Goal: Navigation & Orientation: Find specific page/section

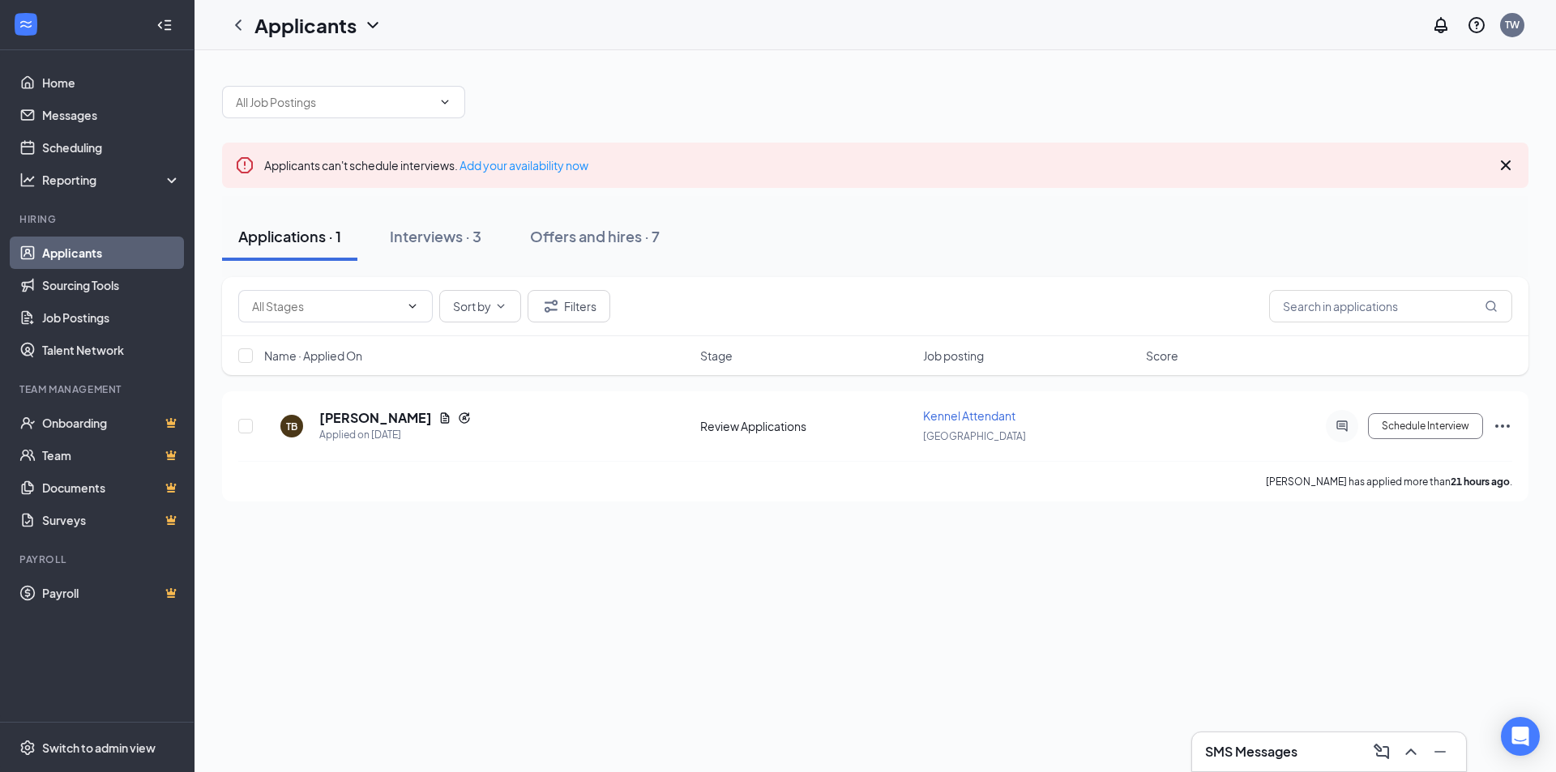
click at [701, 612] on div "Applicants can't schedule interviews. Add your availability now Applications · …" at bounding box center [874, 411] width 1361 height 722
click at [420, 237] on div "Interviews · 3" at bounding box center [436, 236] width 92 height 20
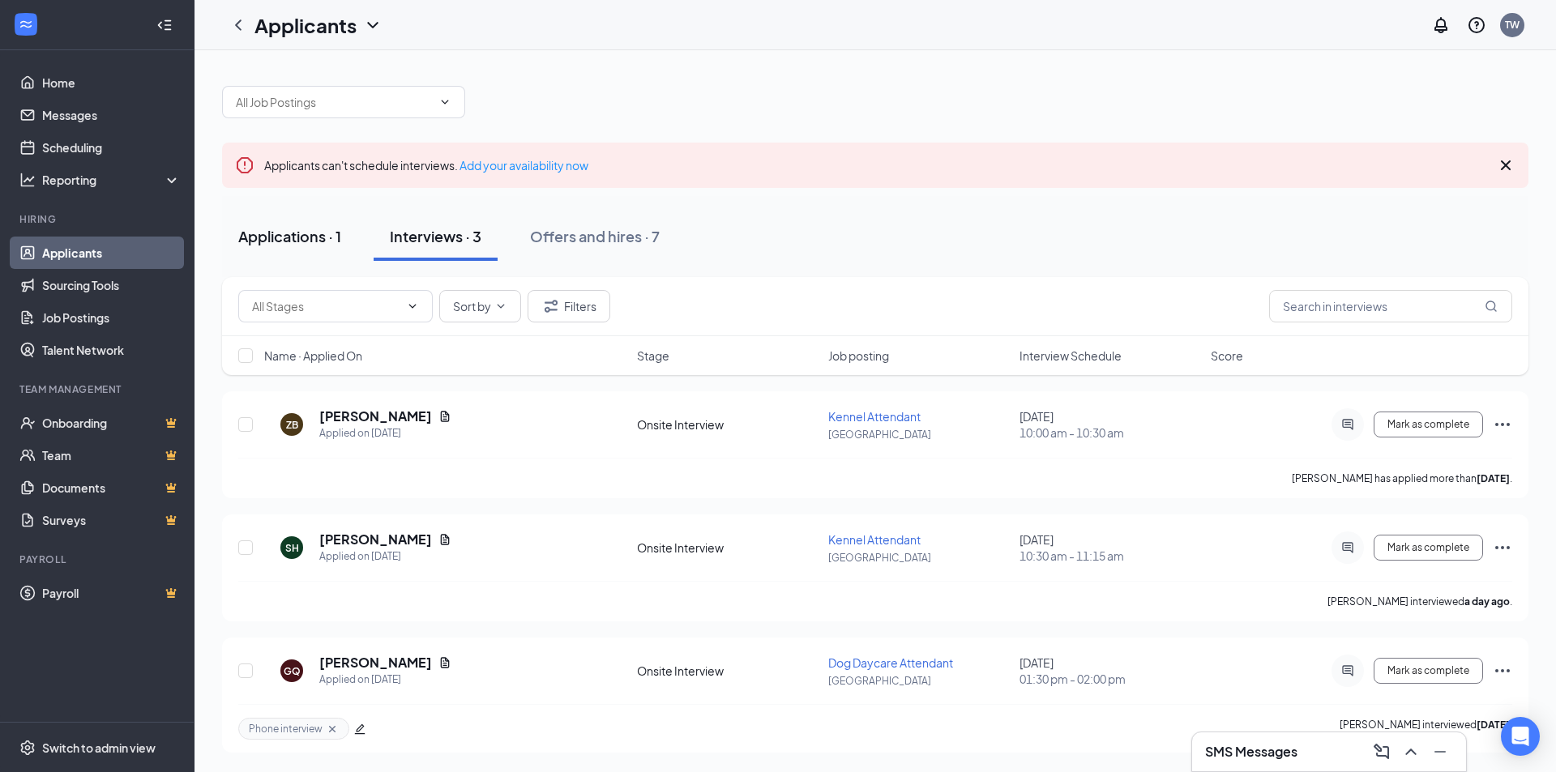
click at [295, 238] on div "Applications · 1" at bounding box center [289, 236] width 103 height 20
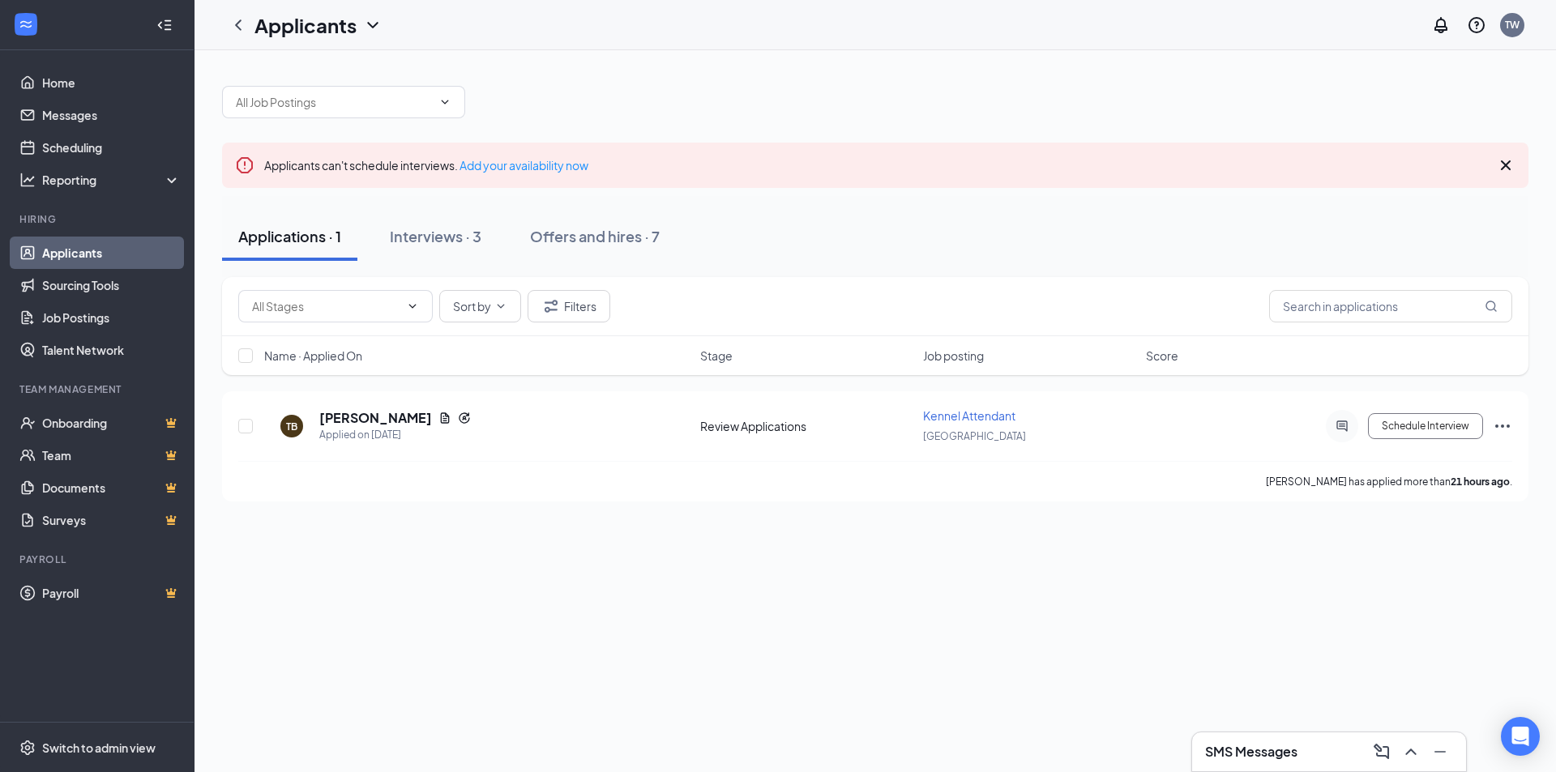
click at [855, 626] on div "Applicants can't schedule interviews. Add your availability now Applications · …" at bounding box center [874, 411] width 1361 height 722
click at [613, 245] on div "Offers and hires · 7" at bounding box center [595, 236] width 130 height 20
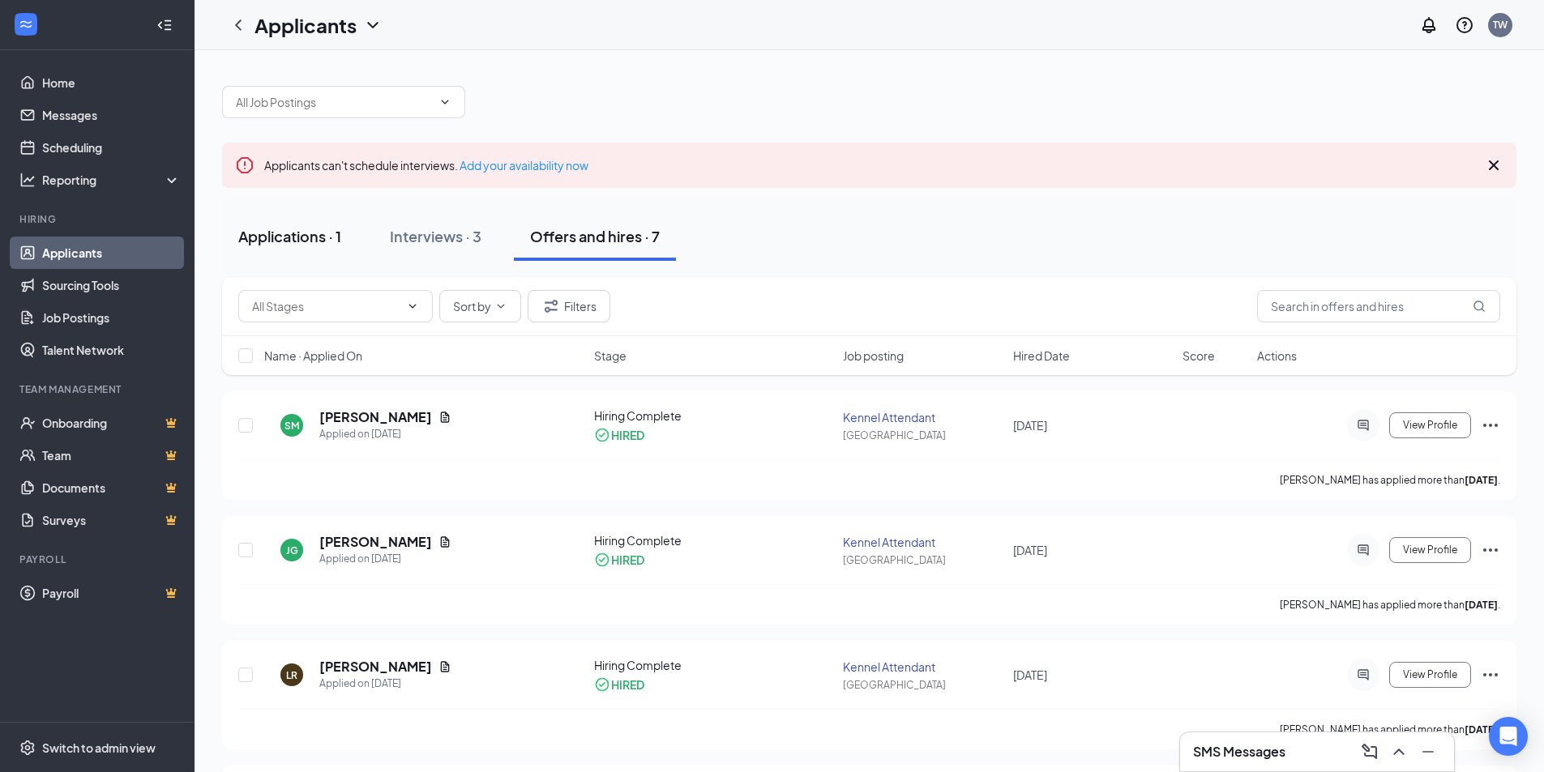
click at [296, 228] on div "Applications · 1" at bounding box center [289, 236] width 103 height 20
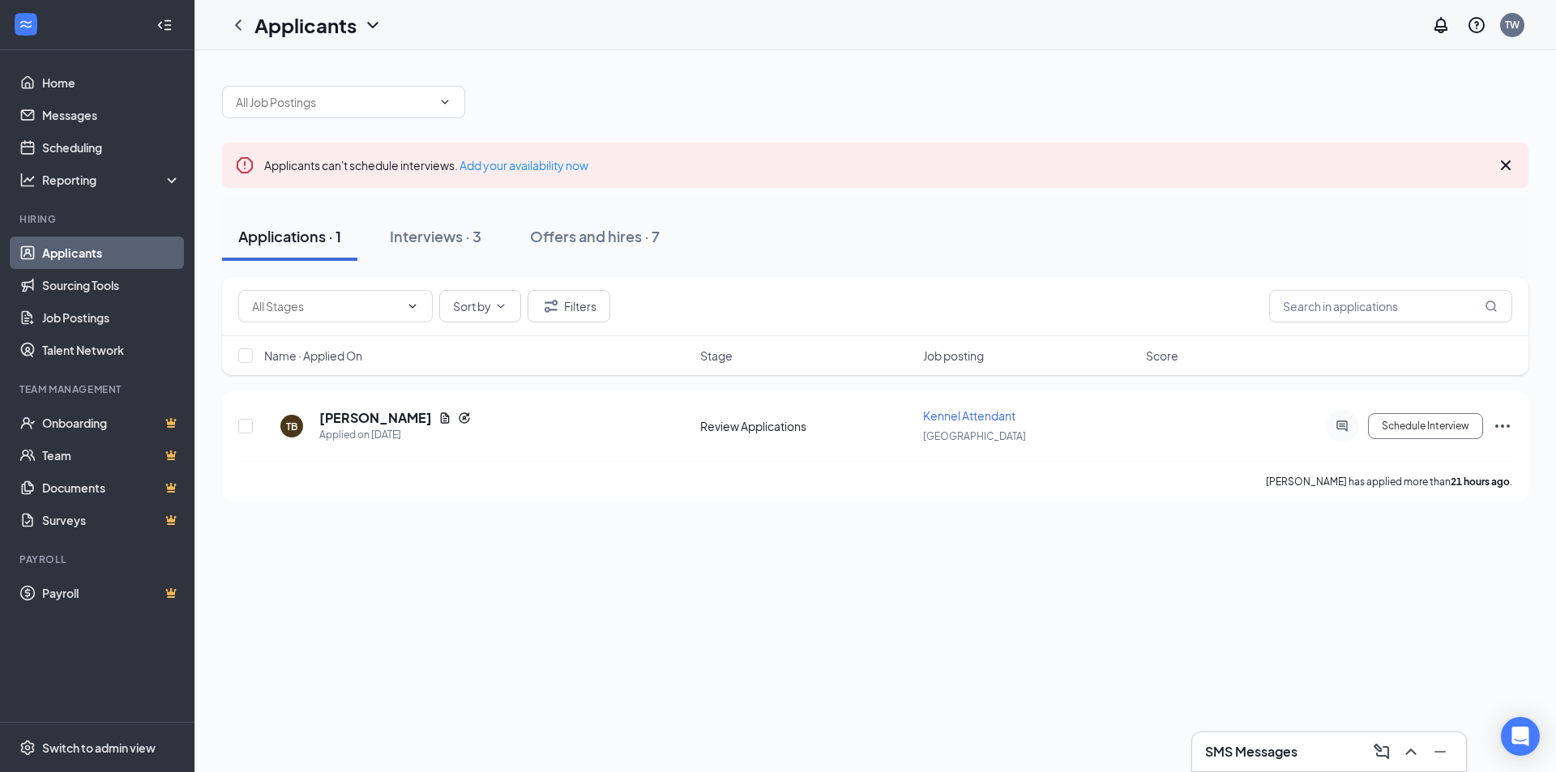
click at [1300, 744] on div "SMS Messages" at bounding box center [1329, 752] width 248 height 26
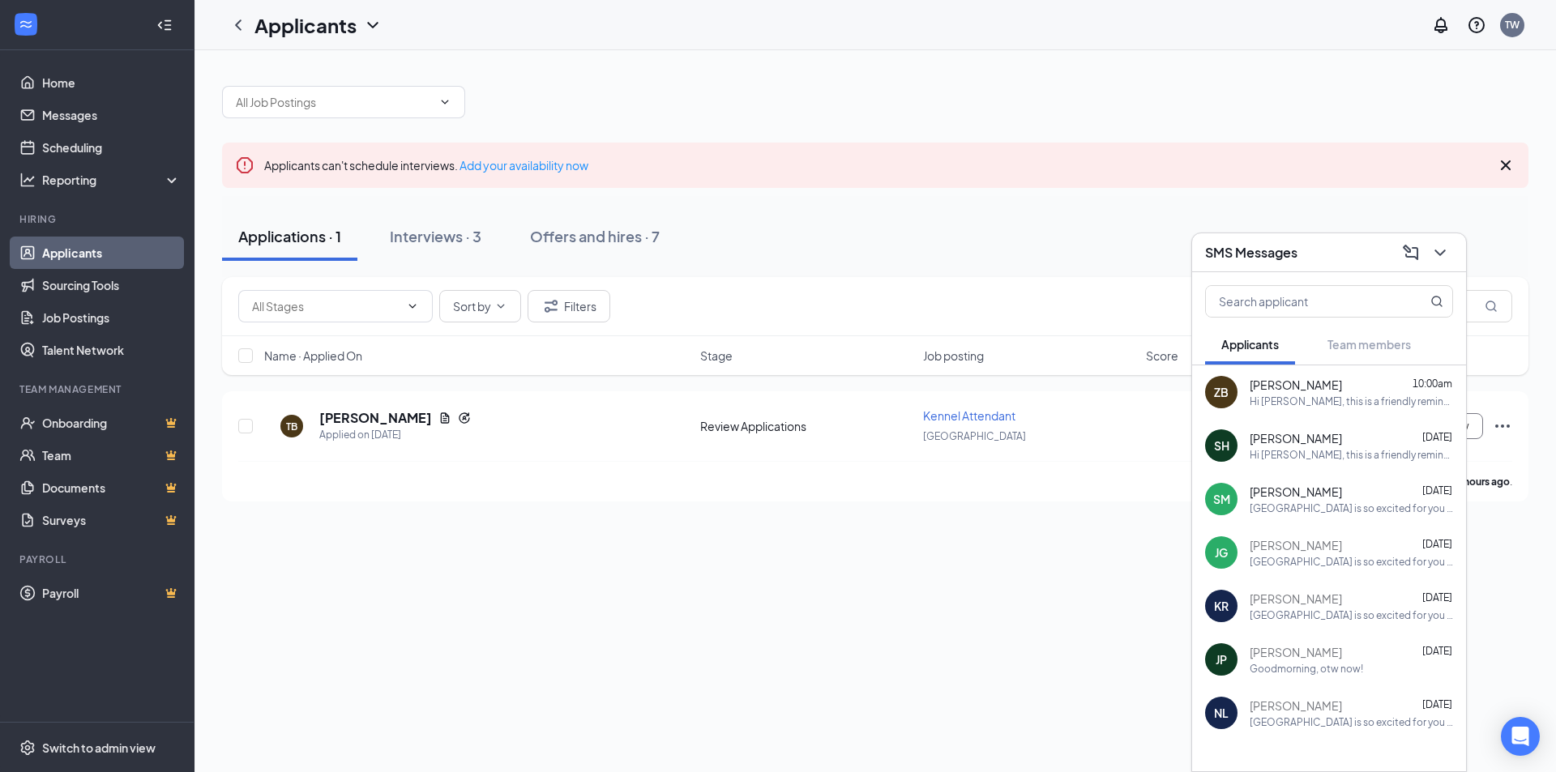
click at [1051, 615] on div "Applicants can't schedule interviews. Add your availability now Applications · …" at bounding box center [874, 411] width 1361 height 722
click at [1433, 253] on icon "ChevronDown" at bounding box center [1439, 252] width 19 height 19
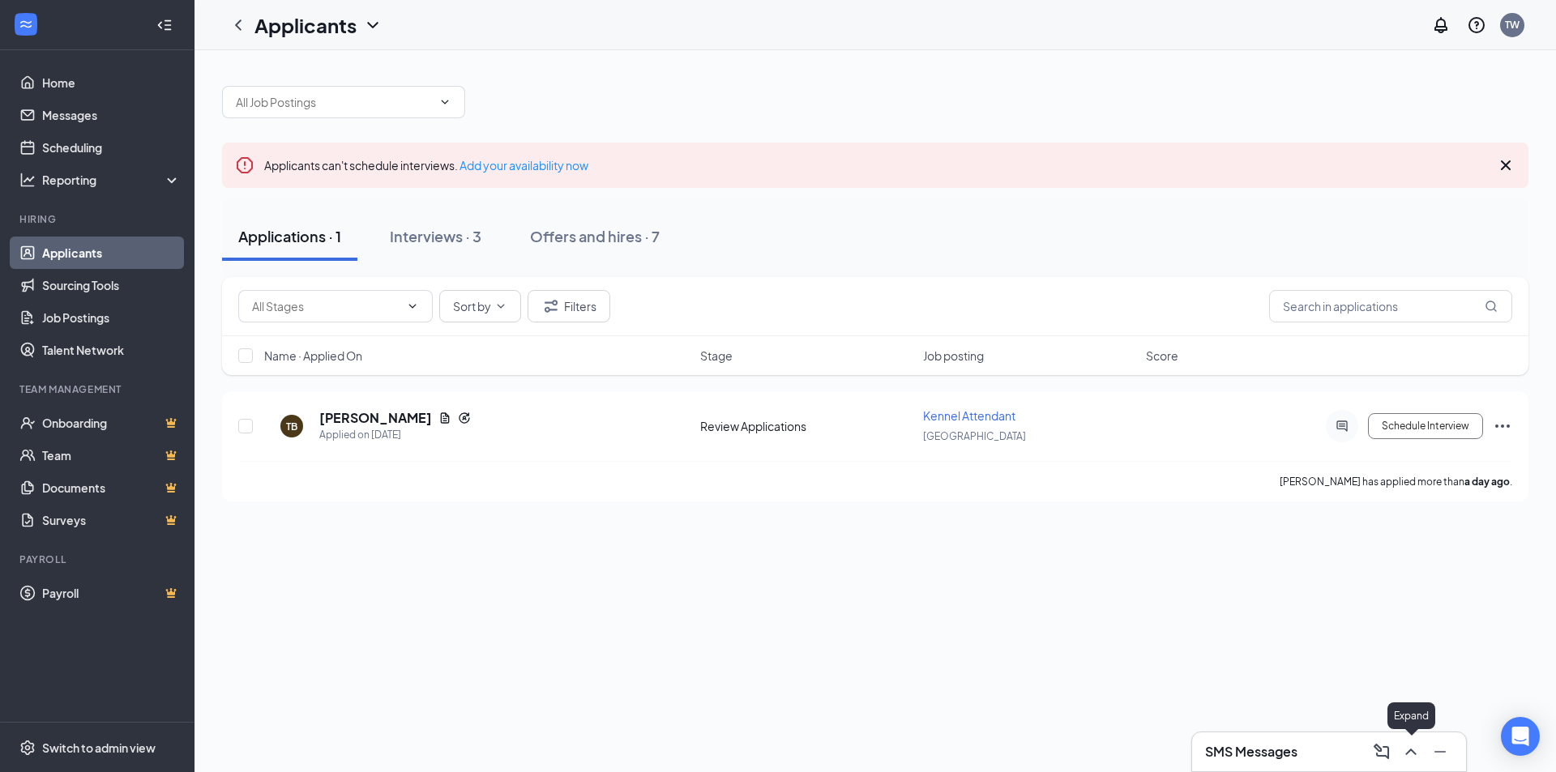
click at [1411, 744] on icon "ChevronUp" at bounding box center [1410, 751] width 19 height 19
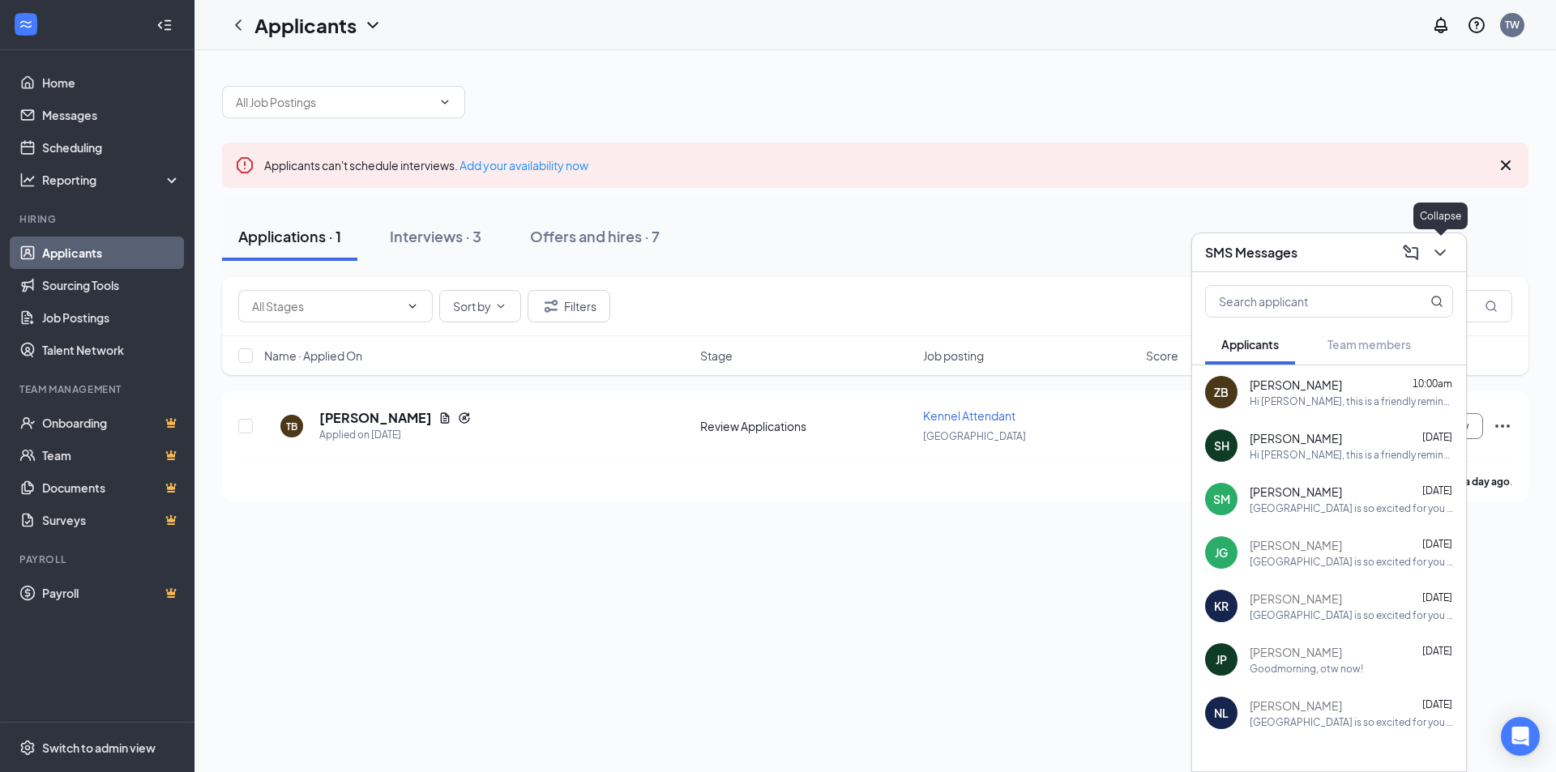
click at [1447, 258] on icon "ChevronDown" at bounding box center [1439, 252] width 19 height 19
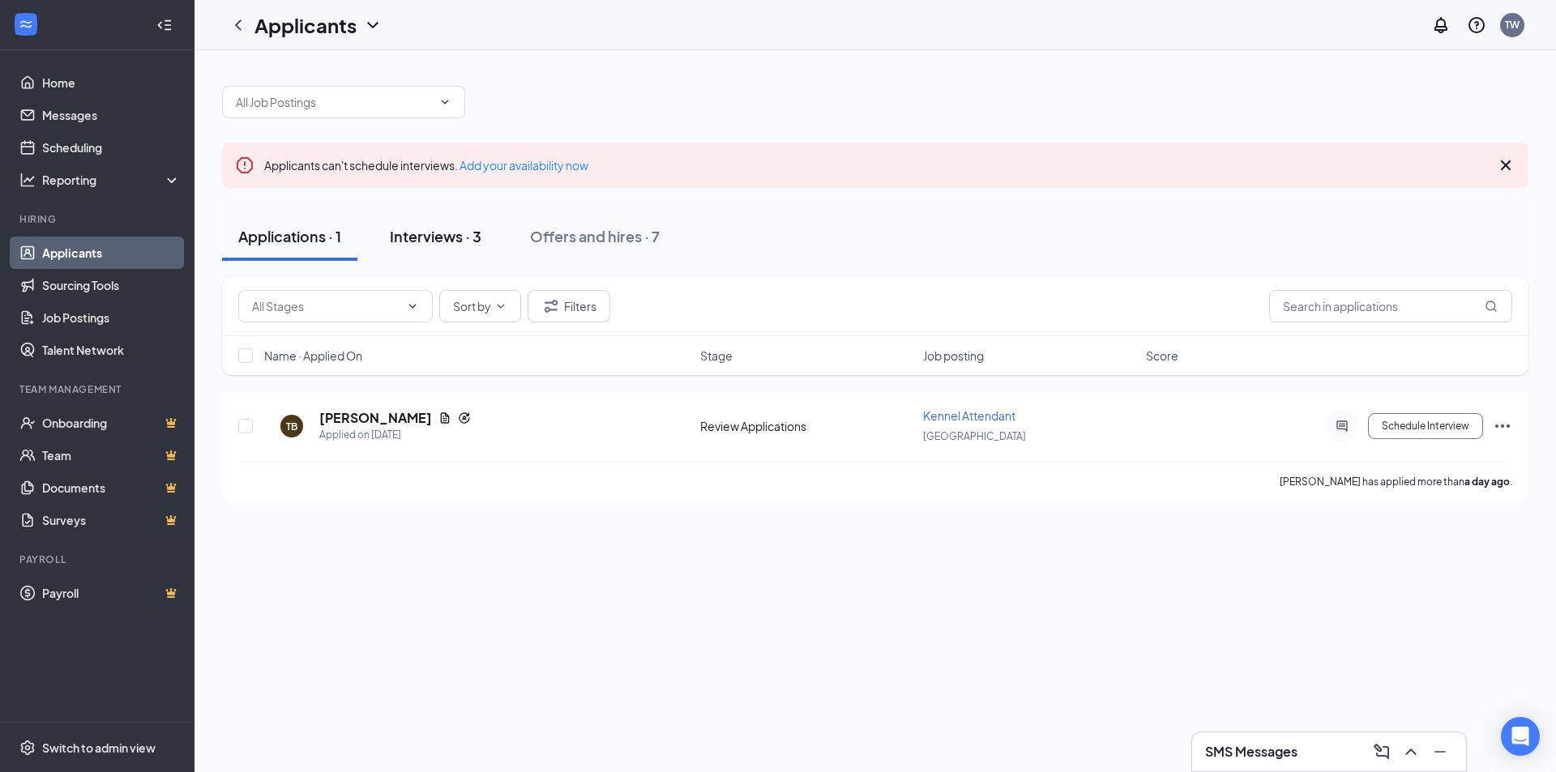
click at [422, 244] on div "Interviews · 3" at bounding box center [436, 236] width 92 height 20
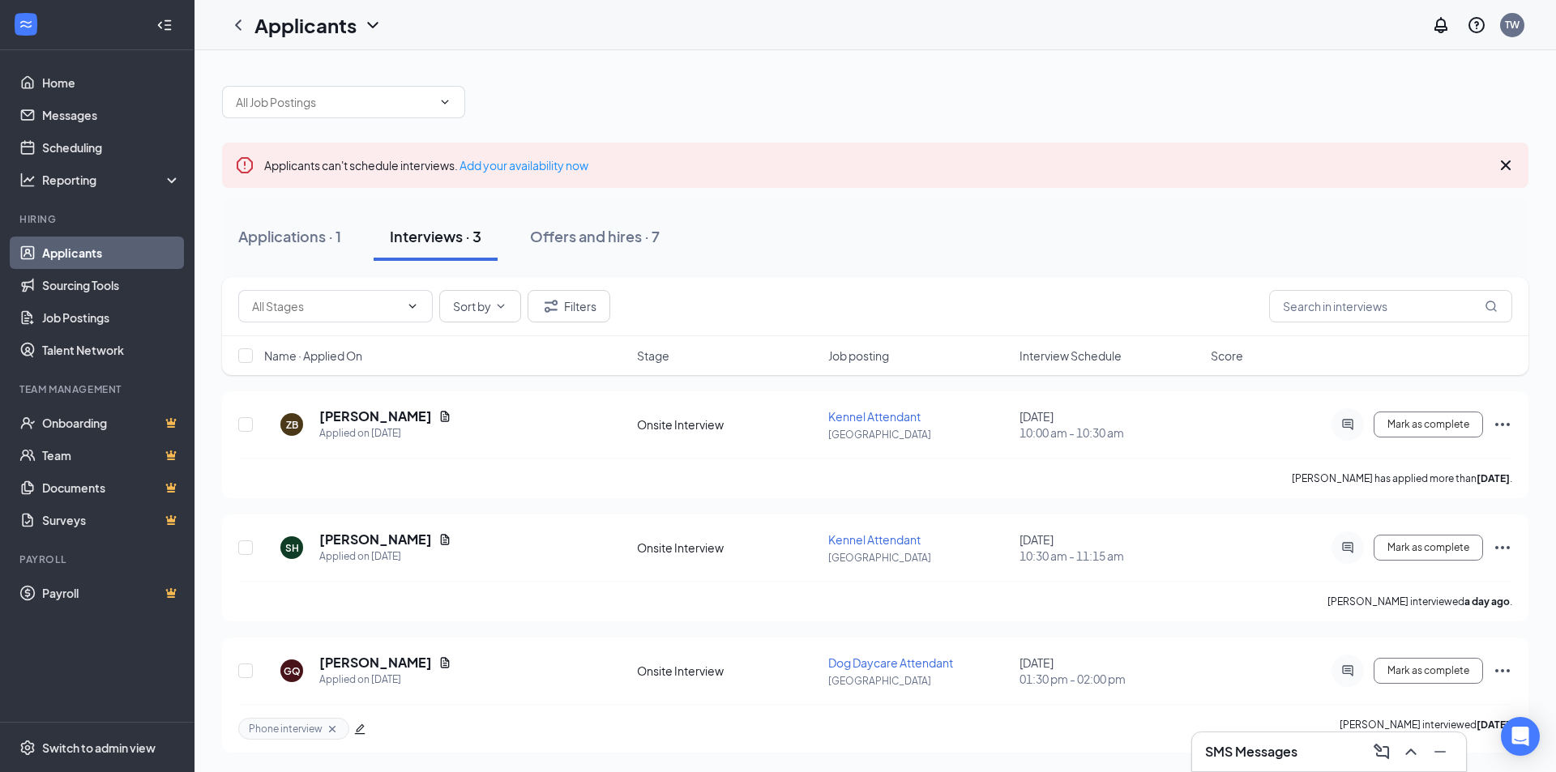
click at [1303, 744] on div "SMS Messages" at bounding box center [1329, 752] width 248 height 26
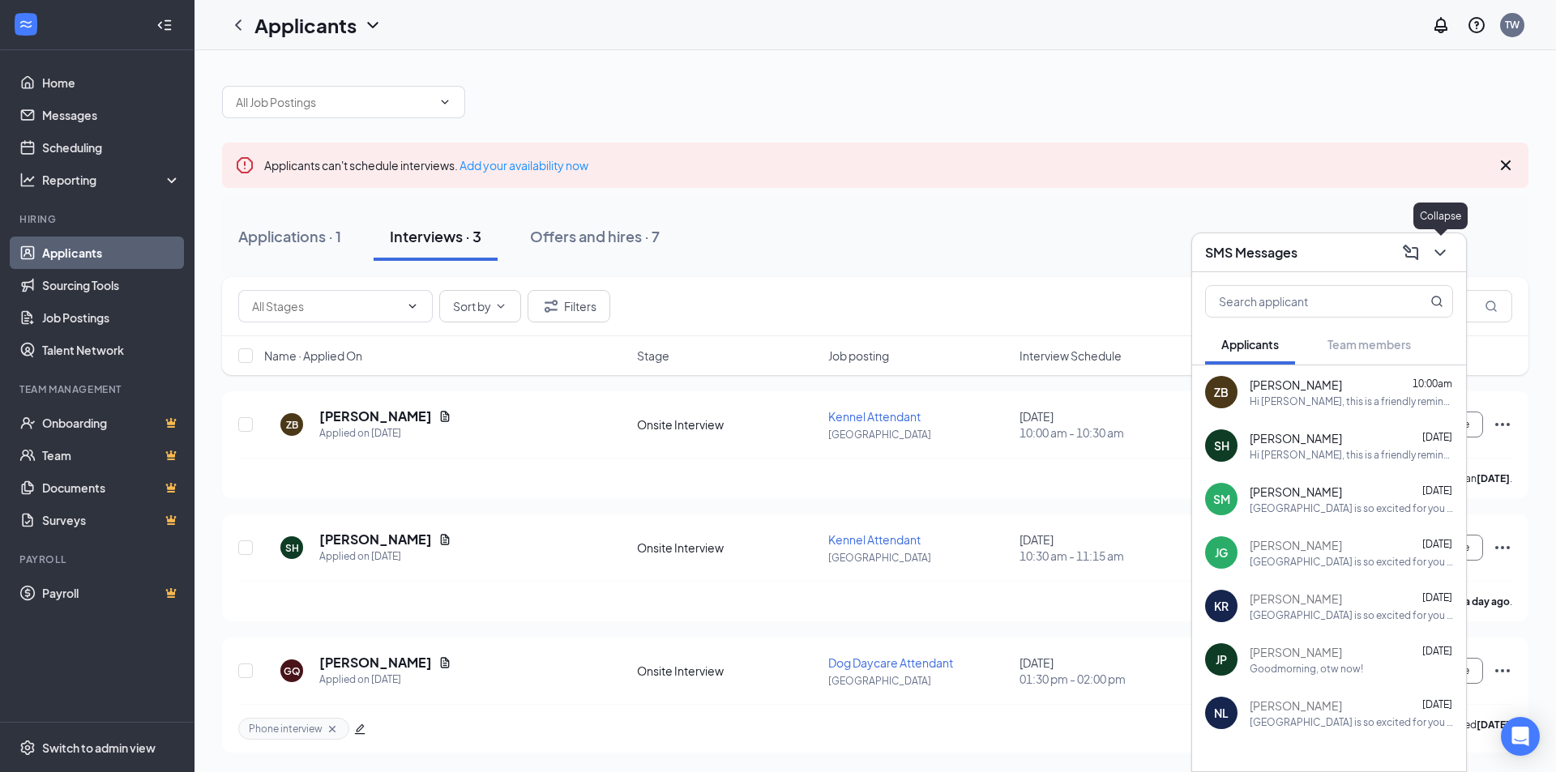
click at [1437, 254] on icon "ChevronDown" at bounding box center [1439, 252] width 19 height 19
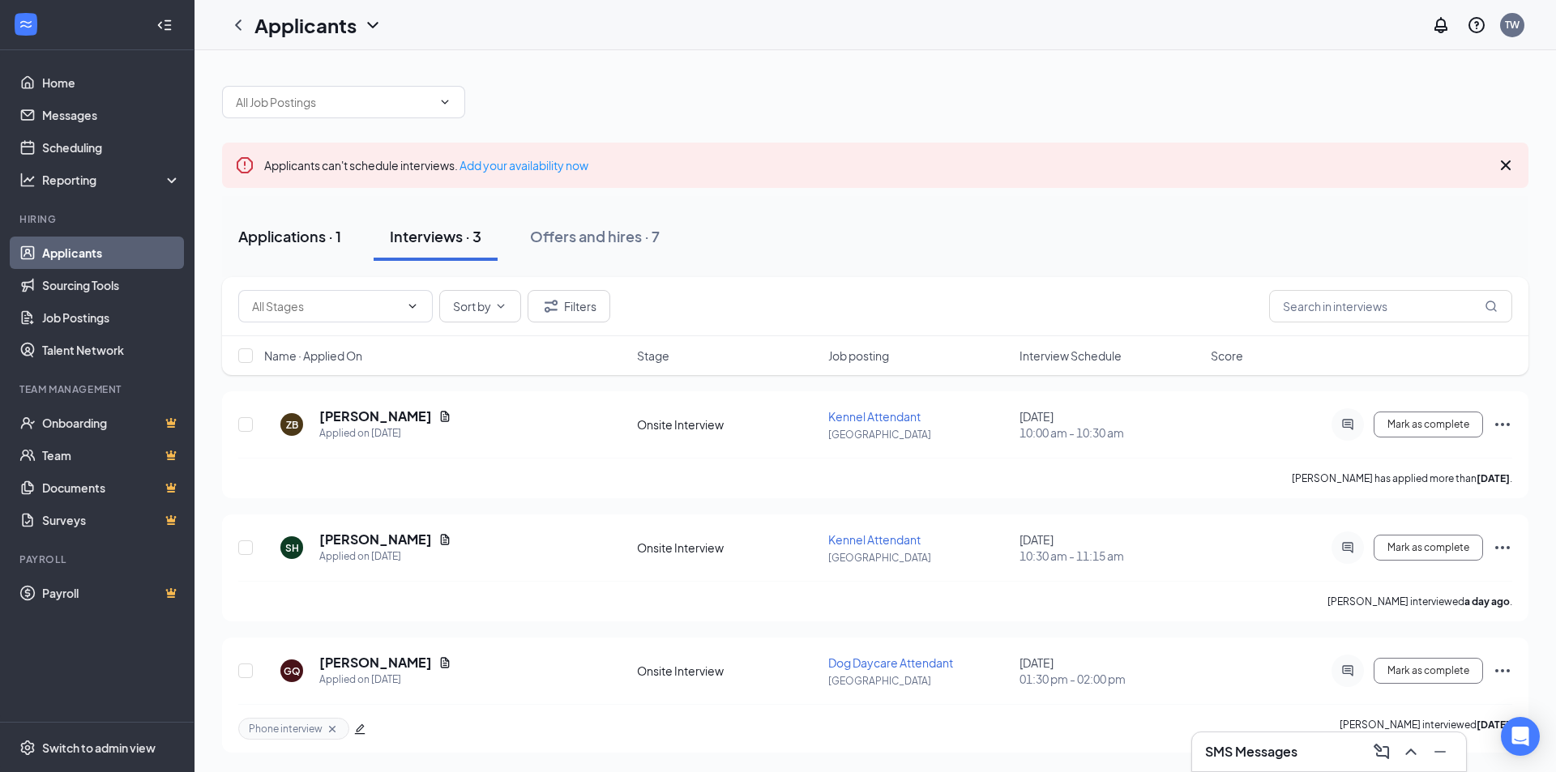
click at [293, 235] on div "Applications · 1" at bounding box center [289, 236] width 103 height 20
